Goal: Find specific page/section: Locate a particular part of the current website

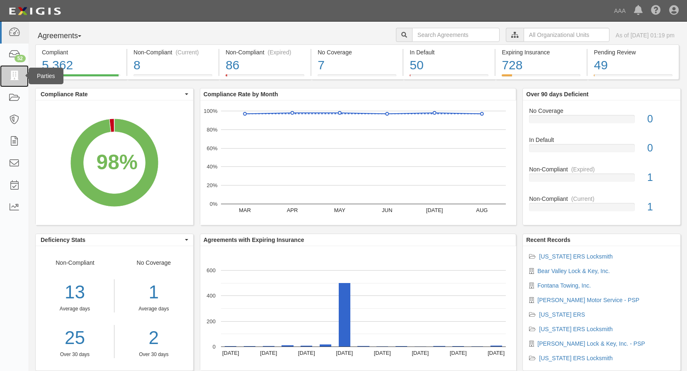
click at [14, 76] on icon at bounding box center [14, 76] width 12 height 10
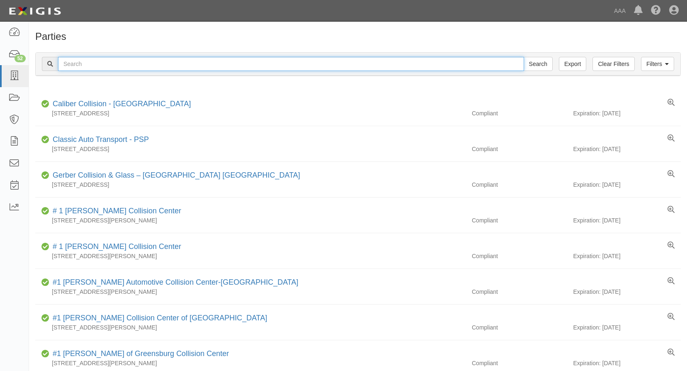
click at [86, 64] on input "text" at bounding box center [291, 64] width 466 height 14
type input "AAAA Two Star Towing"
click at [524, 57] on input "Search" at bounding box center [538, 64] width 29 height 14
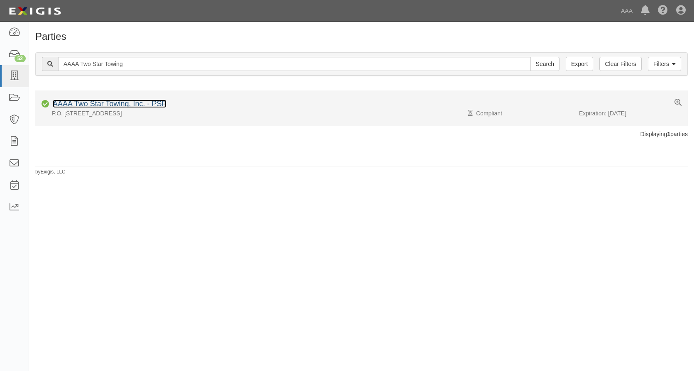
click at [143, 104] on link "AAAA Two Star Towing, Inc. - PSP" at bounding box center [110, 104] width 114 height 8
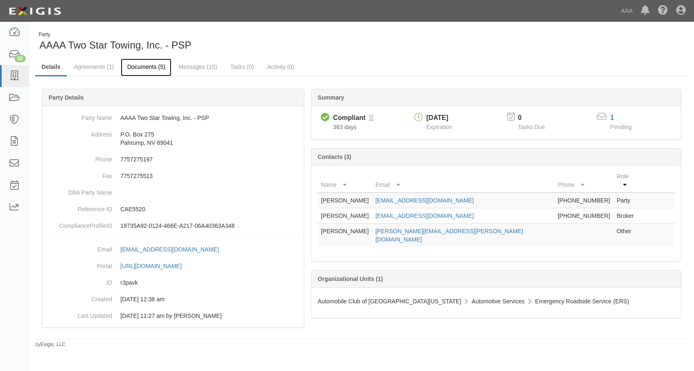
click at [148, 68] on link "Documents (5)" at bounding box center [146, 67] width 51 height 18
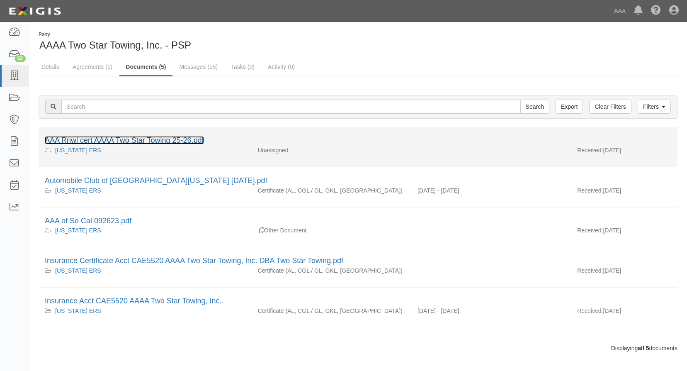
click at [112, 142] on link "AAA Rnwl cert AAAA Two Star Towing 25-26.pdf" at bounding box center [124, 140] width 159 height 8
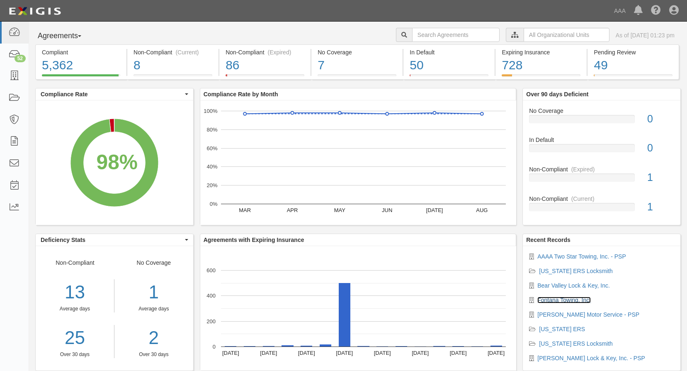
click at [571, 297] on link "Fontana Towing, Inc." at bounding box center [565, 300] width 54 height 7
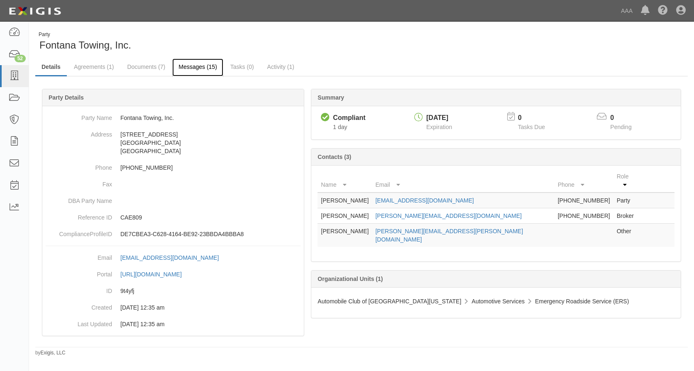
click at [188, 64] on link "Messages (15)" at bounding box center [197, 67] width 51 height 18
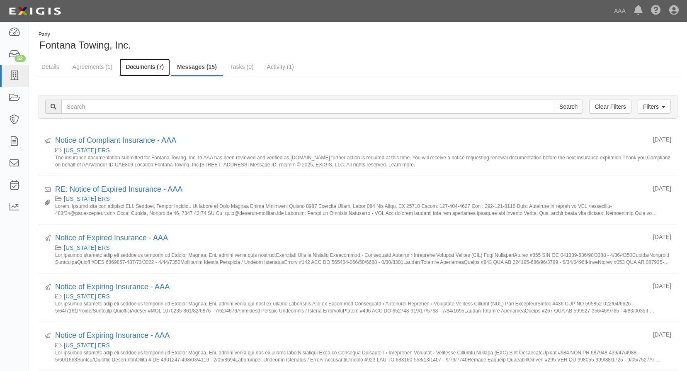
click at [136, 63] on link "Documents (7)" at bounding box center [144, 67] width 51 height 18
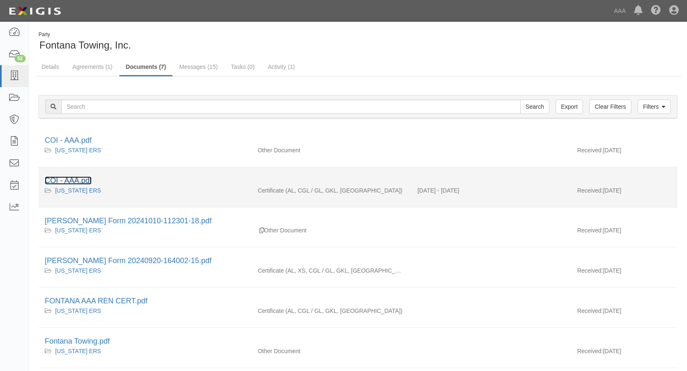
click at [78, 178] on link "COI - AAA.pdf" at bounding box center [68, 180] width 47 height 8
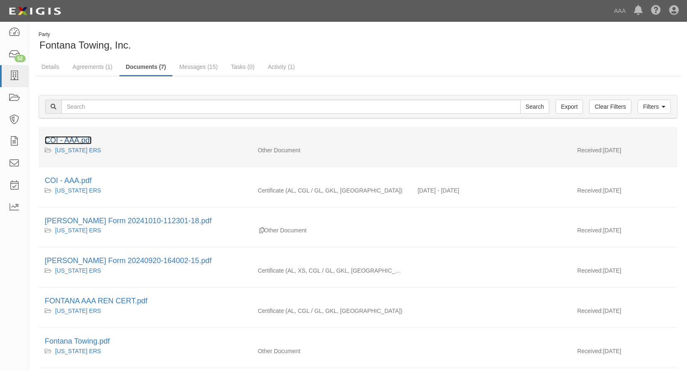
click at [82, 138] on link "COI - AAA.pdf" at bounding box center [68, 140] width 47 height 8
